Goal: Information Seeking & Learning: Learn about a topic

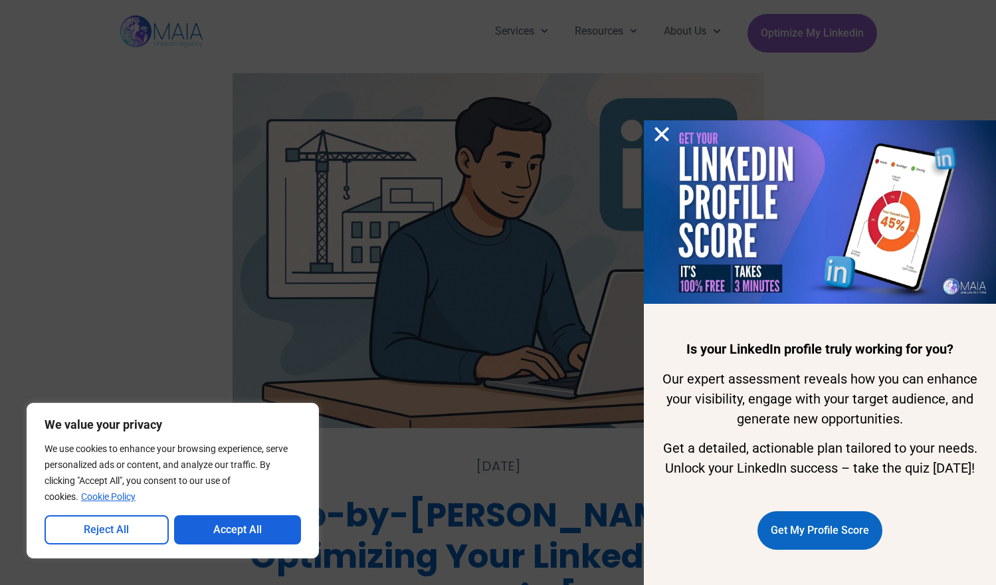
click at [659, 124] on icon "Close" at bounding box center [662, 134] width 20 height 20
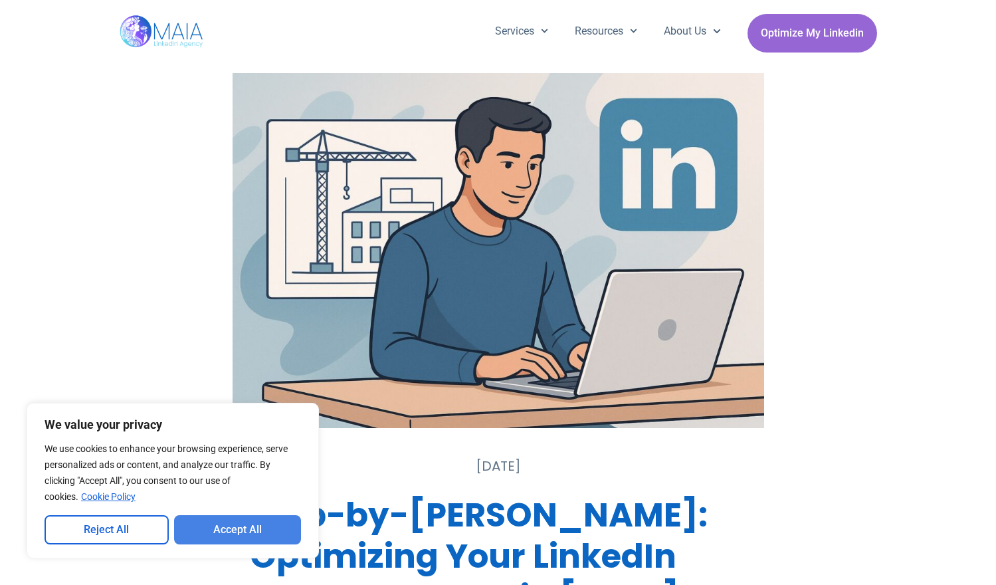
click at [219, 533] on button "Accept All" at bounding box center [238, 529] width 128 height 29
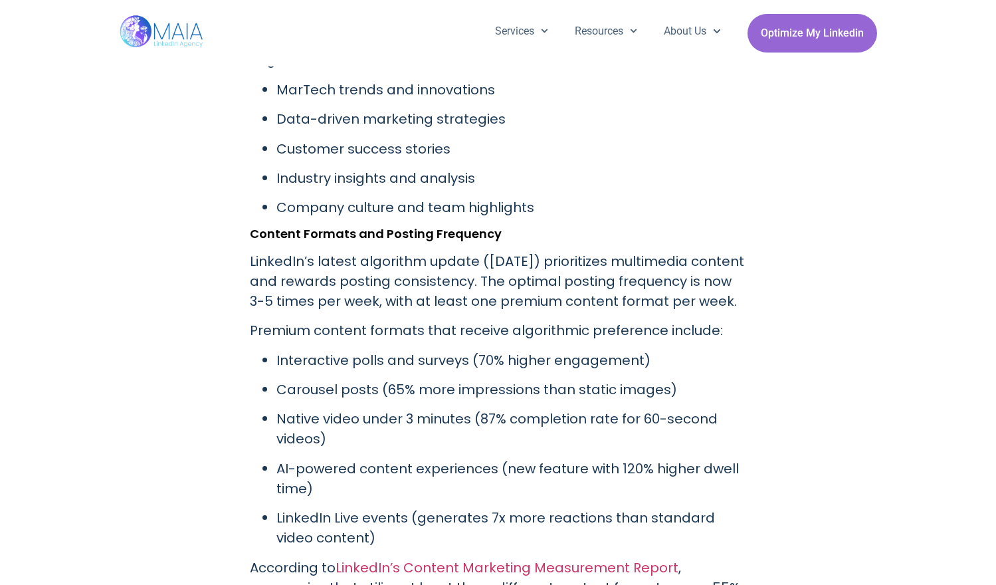
scroll to position [1927, 0]
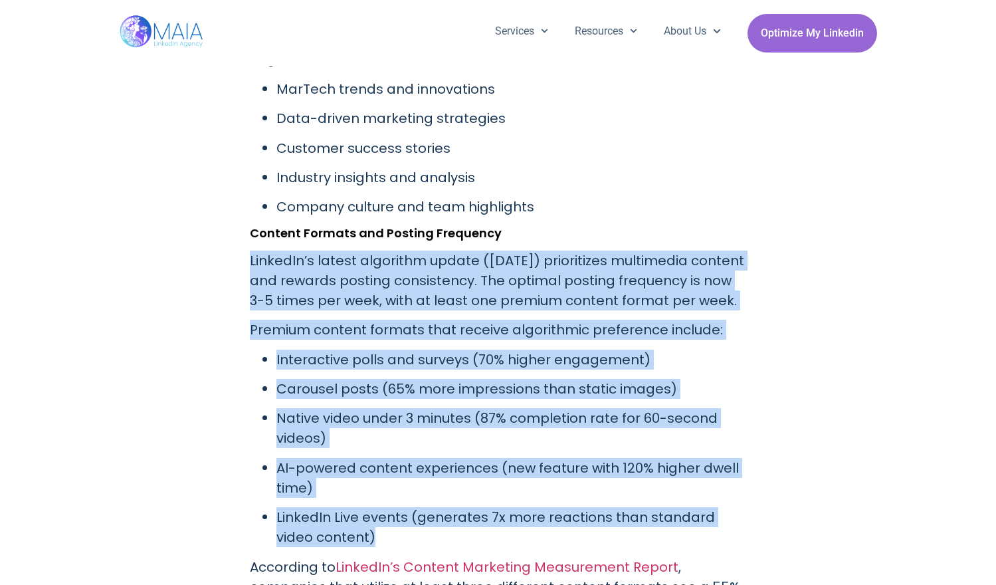
drag, startPoint x: 245, startPoint y: 235, endPoint x: 474, endPoint y: 542, distance: 382.7
copy div "LinkedIn’s latest algorithm update ([DATE]) prioritizes multimedia content and …"
click at [567, 327] on p "Premium content formats that receive algorithmic preference include:" at bounding box center [498, 330] width 497 height 20
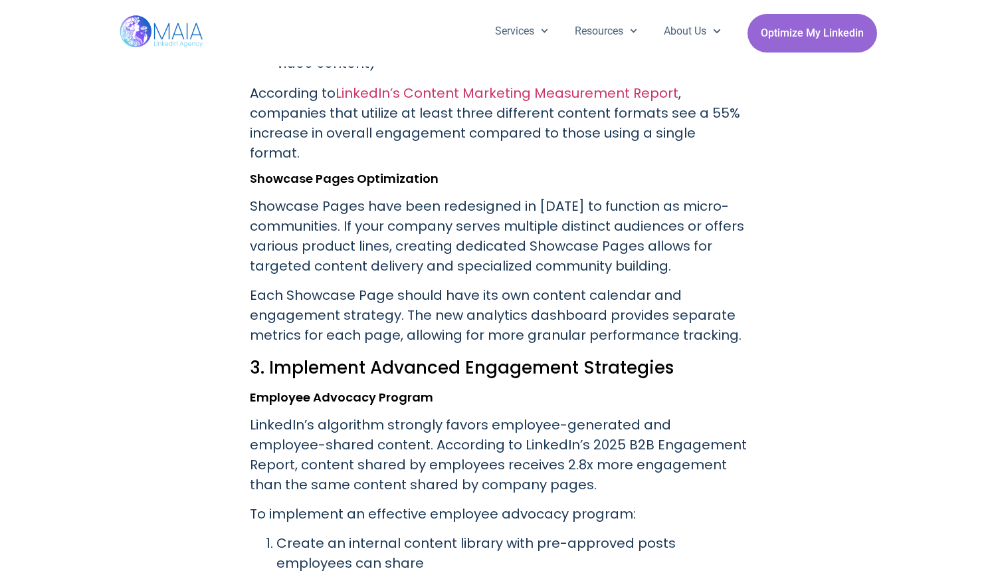
scroll to position [2400, 0]
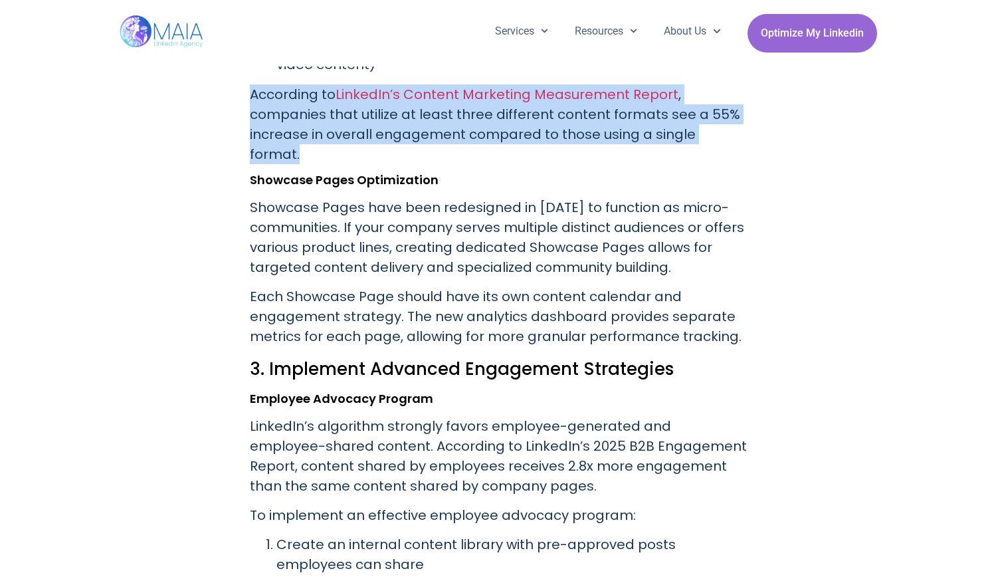
drag, startPoint x: 248, startPoint y: 98, endPoint x: 756, endPoint y: 125, distance: 509.2
copy p "According to LinkedIn’s Content Marketing Measurement Report , companies that u…"
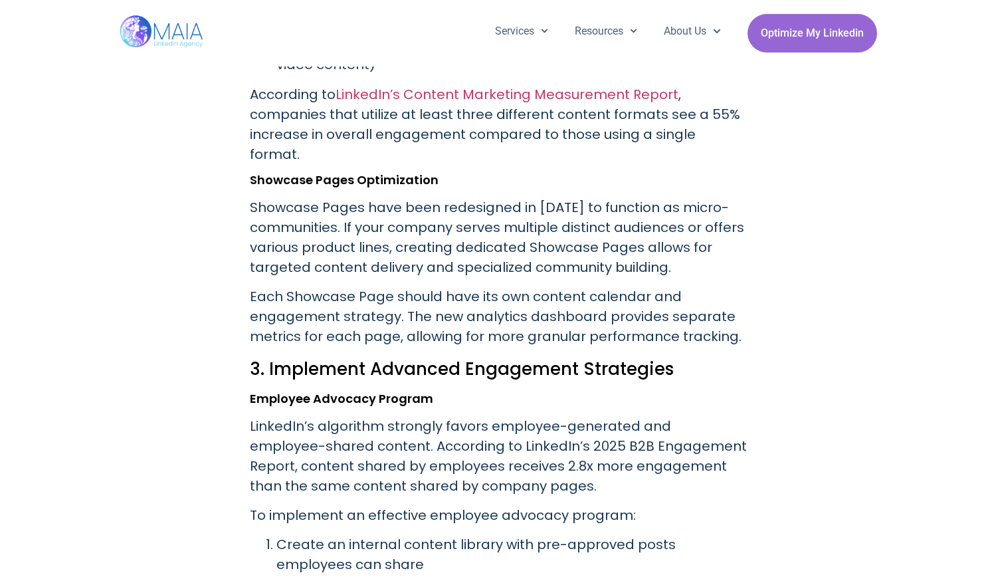
click at [447, 208] on p "Showcase Pages have been redesigned in [DATE] to function as micro-communities.…" at bounding box center [498, 237] width 497 height 80
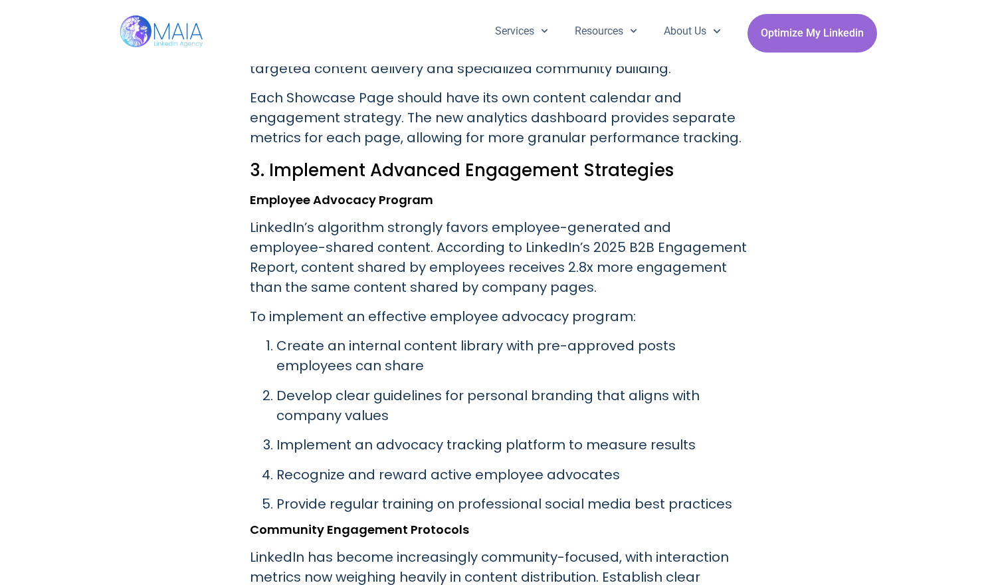
scroll to position [2626, 0]
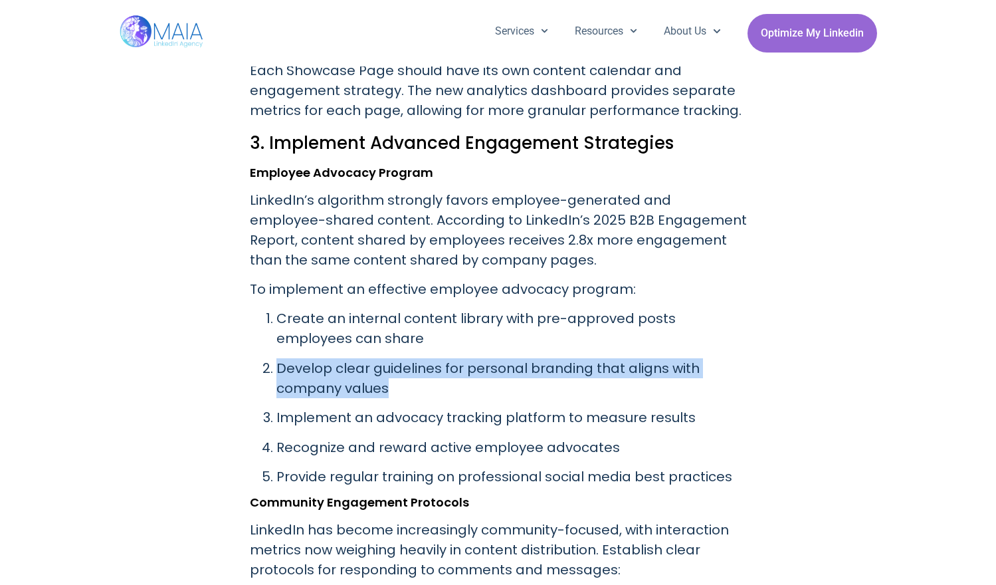
drag, startPoint x: 276, startPoint y: 354, endPoint x: 578, endPoint y: 370, distance: 302.8
click at [578, 370] on p "Develop clear guidelines for personal branding that aligns with company values" at bounding box center [512, 378] width 471 height 40
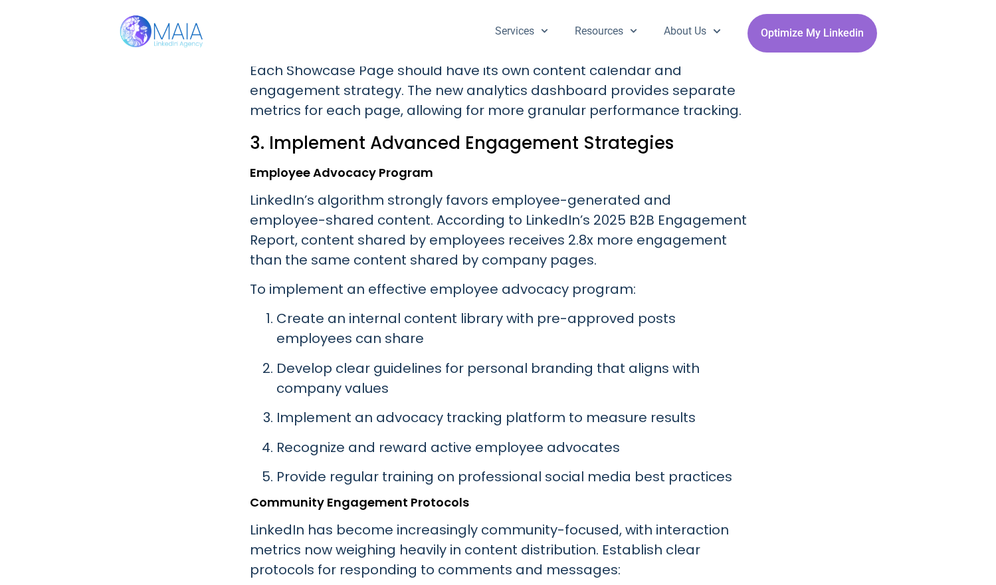
drag, startPoint x: 578, startPoint y: 370, endPoint x: 485, endPoint y: 423, distance: 107.5
click at [485, 437] on p "Recognize and reward active employee advocates" at bounding box center [512, 447] width 471 height 20
click at [463, 225] on p "LinkedIn’s algorithm strongly favors employee-generated and employee-shared con…" at bounding box center [498, 230] width 497 height 80
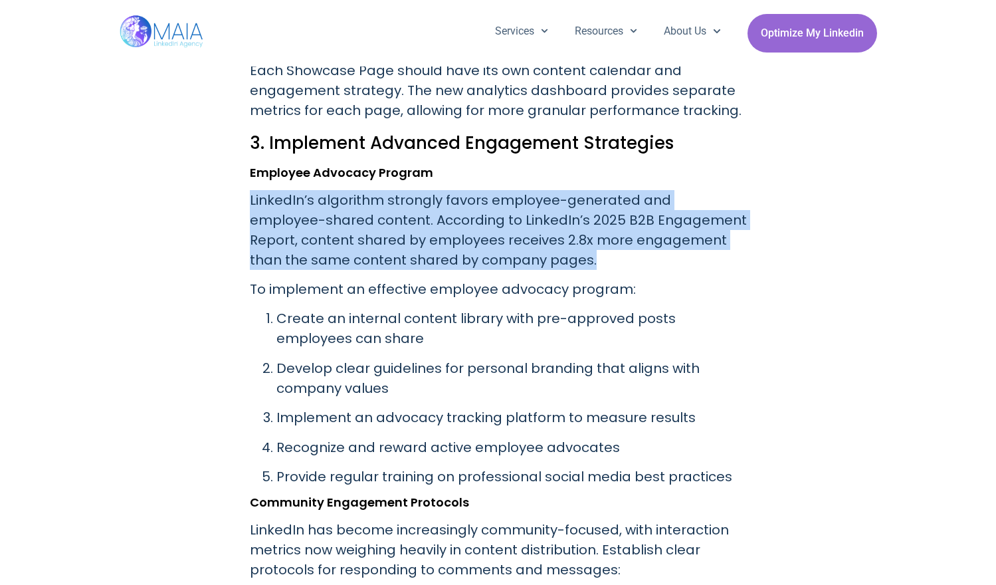
drag, startPoint x: 251, startPoint y: 175, endPoint x: 577, endPoint y: 244, distance: 333.5
click at [577, 244] on p "LinkedIn’s algorithm strongly favors employee-generated and employee-shared con…" at bounding box center [498, 230] width 497 height 80
copy p "LinkedIn’s algorithm strongly favors employee-generated and employee-shared con…"
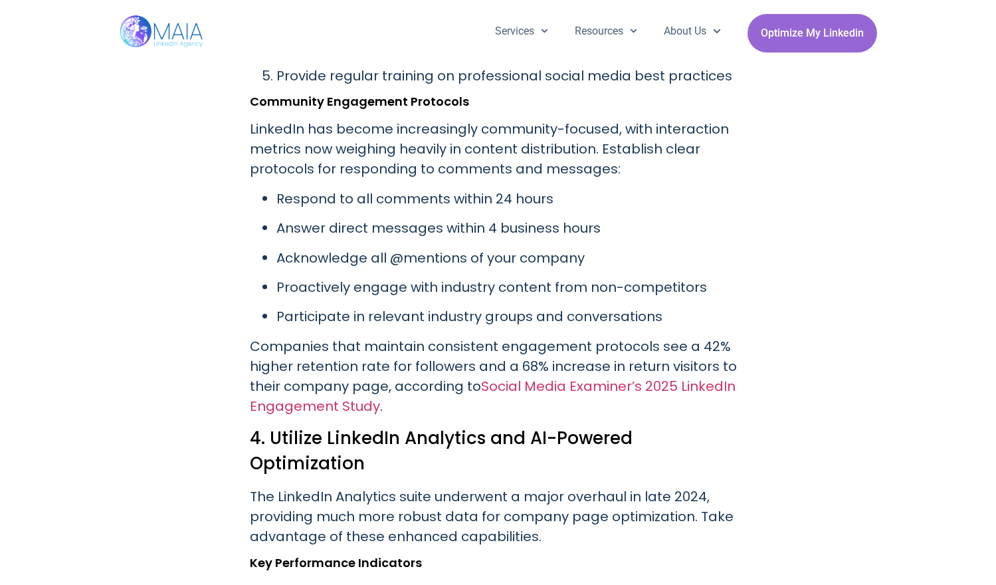
scroll to position [3026, 0]
click at [782, 171] on div "[DATE] Step-by-[PERSON_NAME]: Optimizing Your LinkedIn Company Page in [DATE] L…" at bounding box center [499, 126] width 758 height 5448
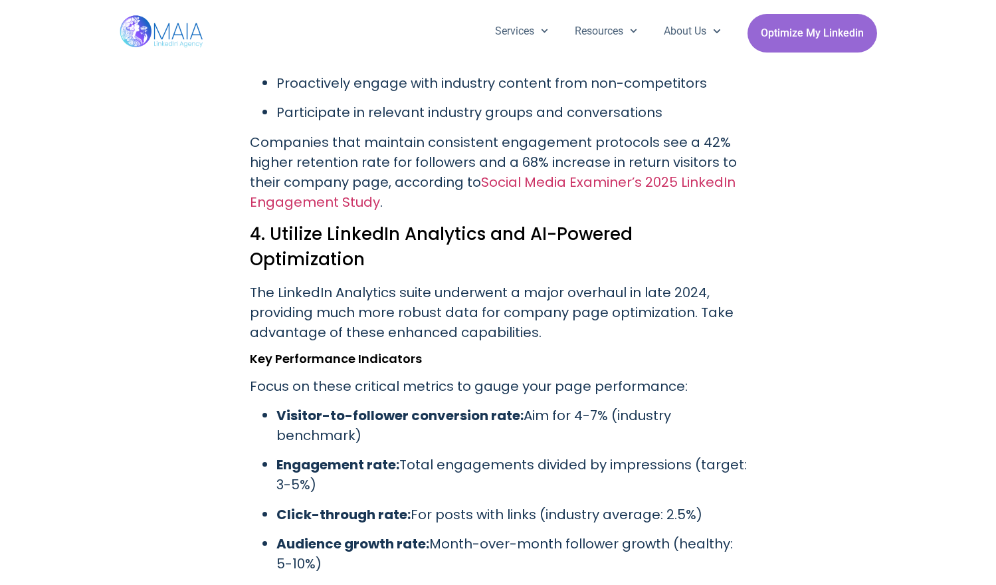
scroll to position [3229, 0]
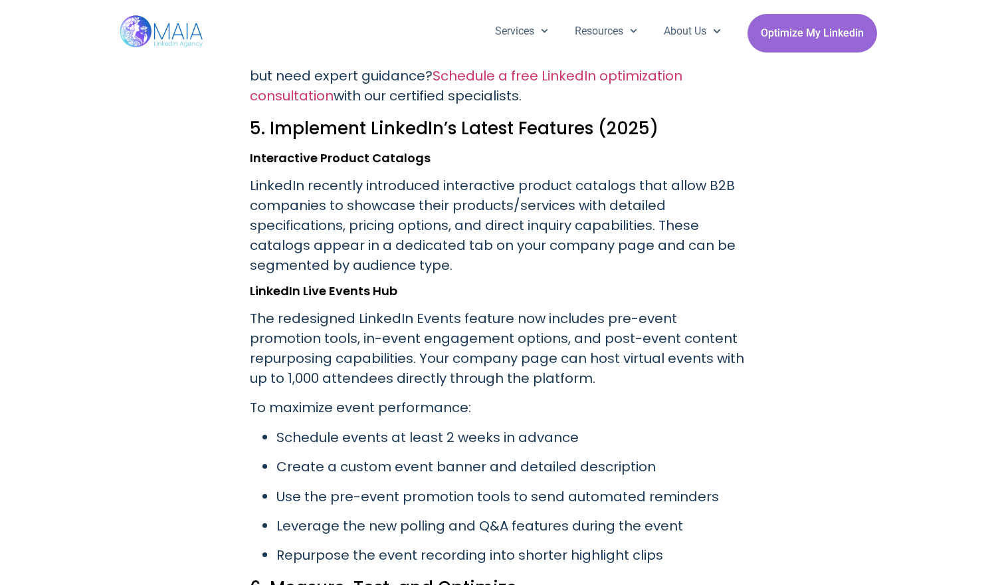
scroll to position [3886, 0]
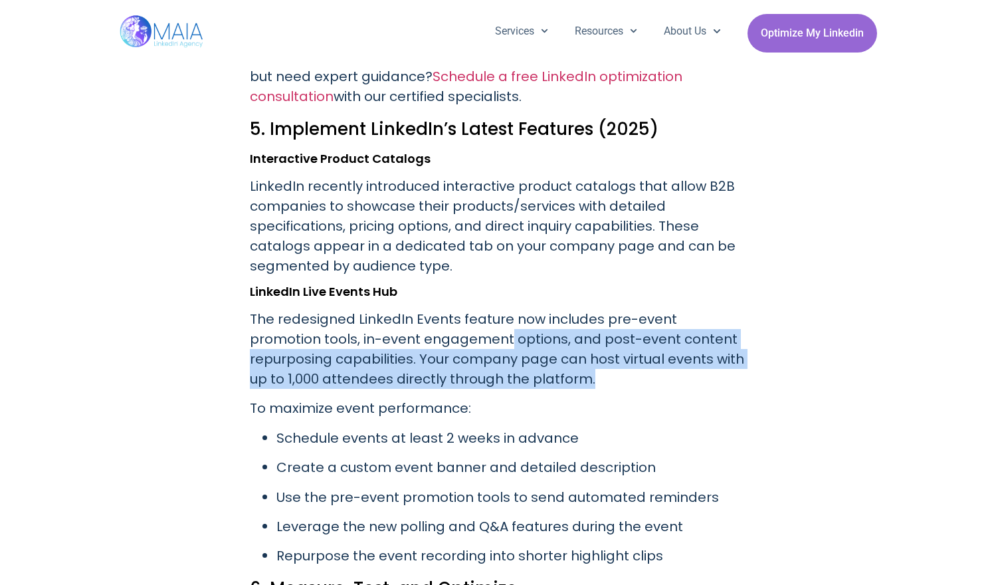
drag, startPoint x: 433, startPoint y: 295, endPoint x: 592, endPoint y: 326, distance: 161.8
click at [592, 326] on p "The redesigned LinkedIn Events feature now includes pre-event promotion tools, …" at bounding box center [498, 349] width 497 height 80
drag, startPoint x: 592, startPoint y: 326, endPoint x: 671, endPoint y: 326, distance: 79.8
click at [671, 326] on p "The redesigned LinkedIn Events feature now includes pre-event promotion tools, …" at bounding box center [498, 349] width 497 height 80
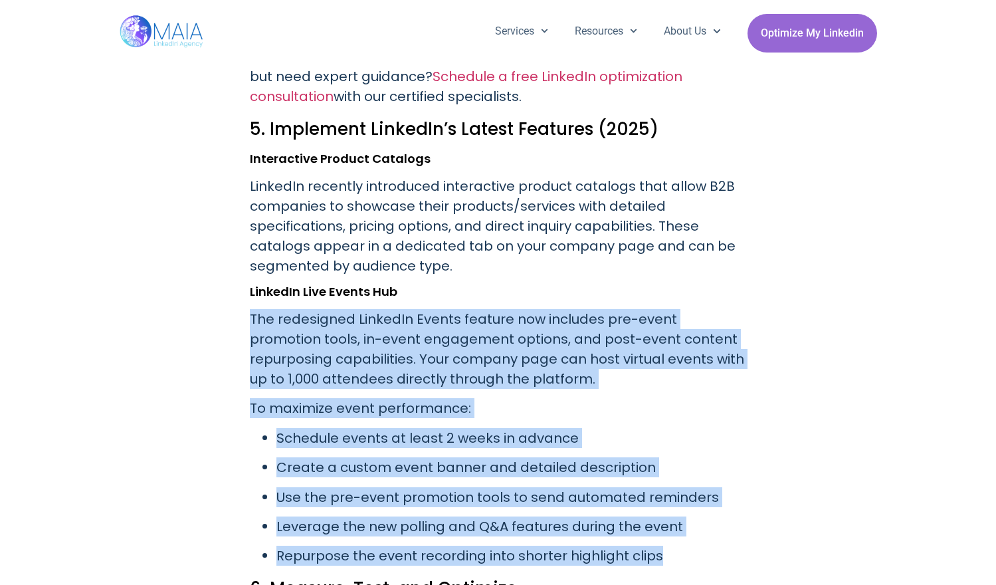
drag, startPoint x: 251, startPoint y: 273, endPoint x: 716, endPoint y: 501, distance: 518.2
copy div "The redesigned LinkedIn Events feature now includes pre-event promotion tools, …"
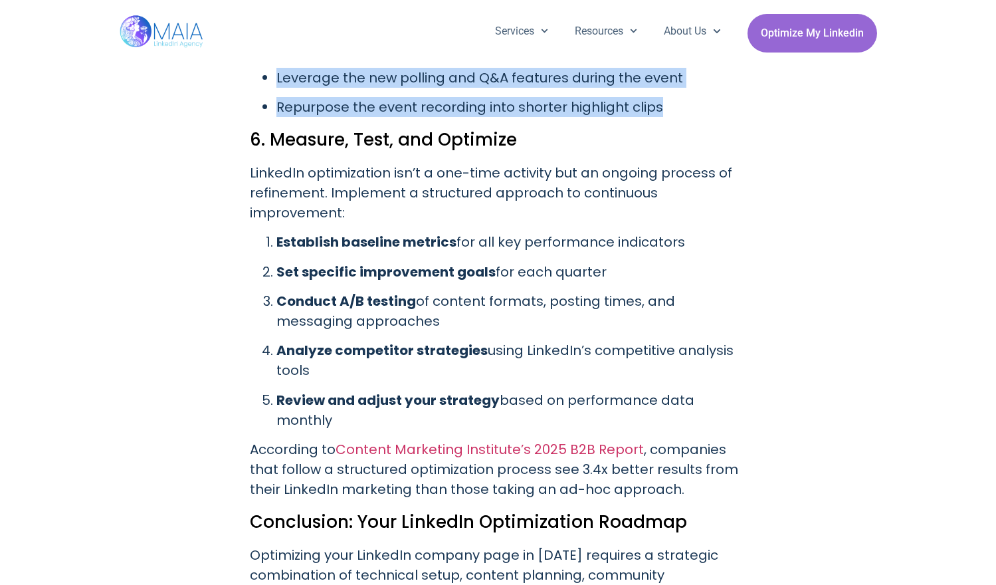
scroll to position [4334, 0]
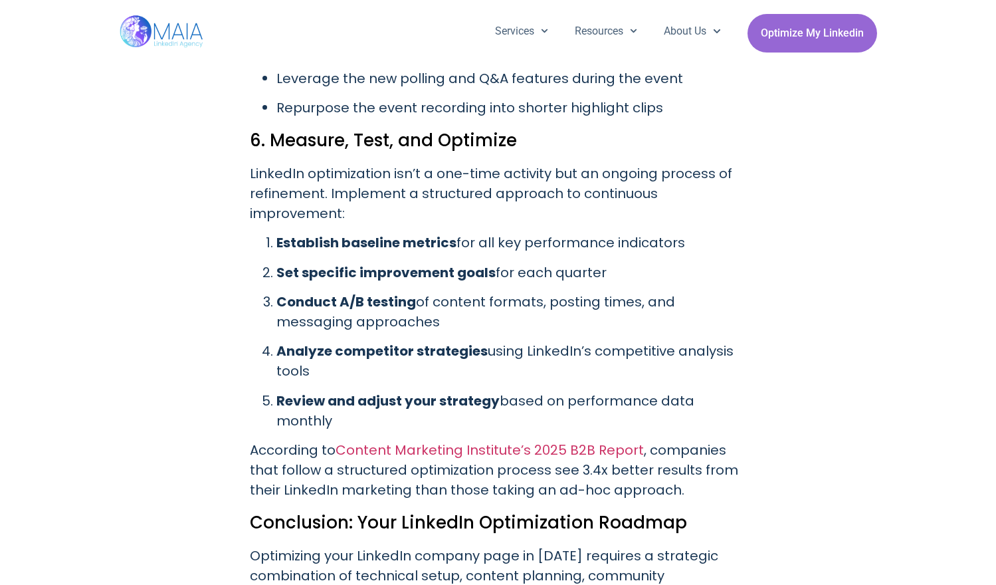
click at [740, 243] on ol "Establish baseline metrics for all key performance indicators Set specific impr…" at bounding box center [498, 332] width 497 height 198
click at [281, 292] on p "Conduct A/B testing of content formats, posting times, and messaging approaches" at bounding box center [512, 312] width 471 height 40
click at [738, 341] on p "Analyze competitor strategies using LinkedIn’s competitive analysis tools" at bounding box center [512, 361] width 471 height 40
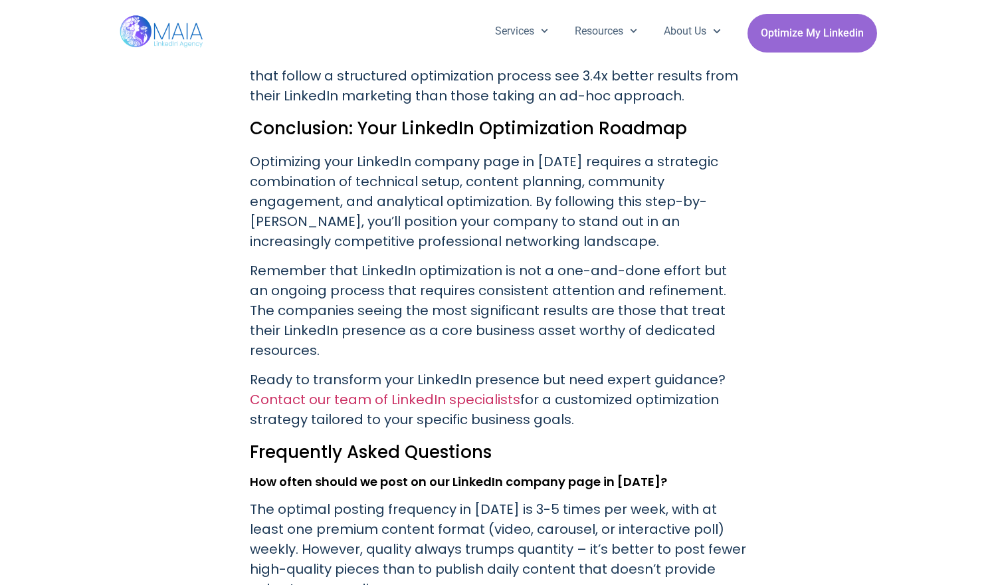
scroll to position [4727, 0]
